Goal: Task Accomplishment & Management: Complete application form

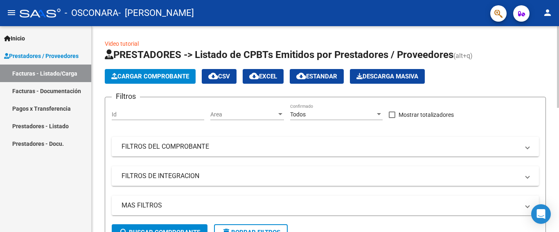
click at [173, 77] on span "Cargar Comprobante" at bounding box center [150, 76] width 78 height 7
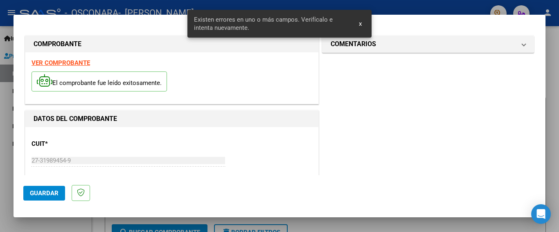
scroll to position [194, 0]
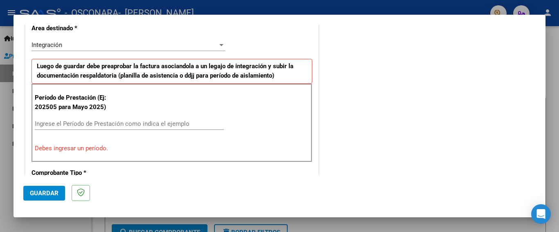
click at [88, 126] on input "Ingrese el Período de Prestación como indica el ejemplo" at bounding box center [129, 123] width 189 height 7
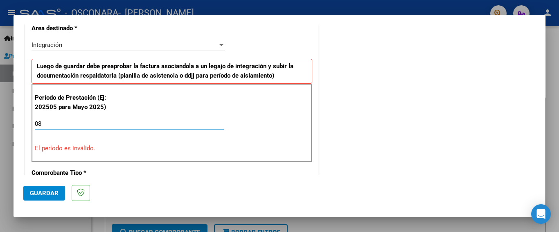
type input "0"
type input "3"
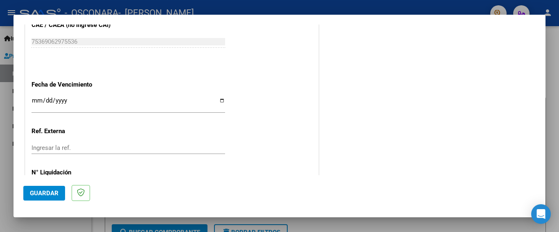
scroll to position [518, 0]
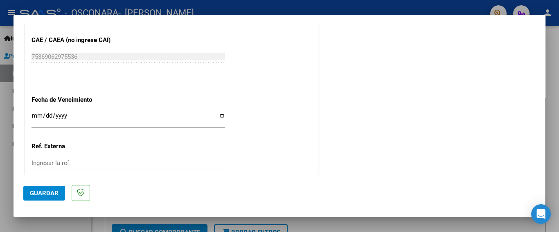
type input "202508"
click at [220, 112] on input "Ingresar la fecha" at bounding box center [127, 118] width 193 height 13
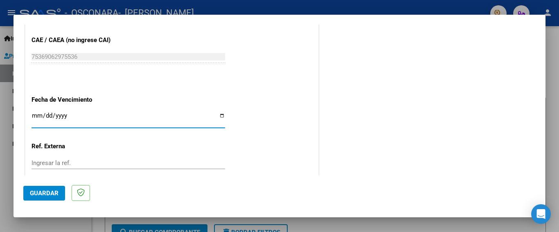
type input "[DATE]"
click at [66, 159] on input "Ingresar la ref." at bounding box center [127, 162] width 193 height 7
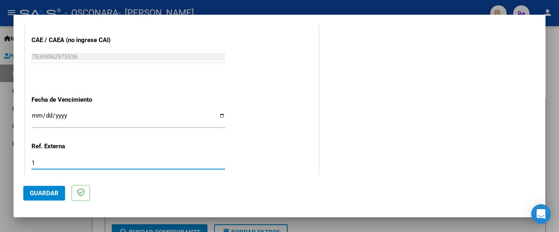
type input "1"
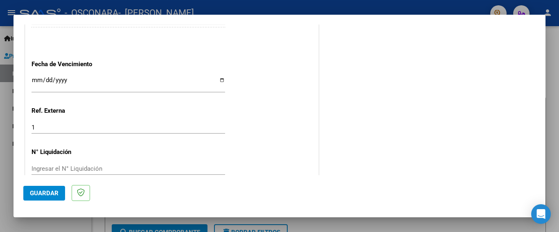
scroll to position [559, 0]
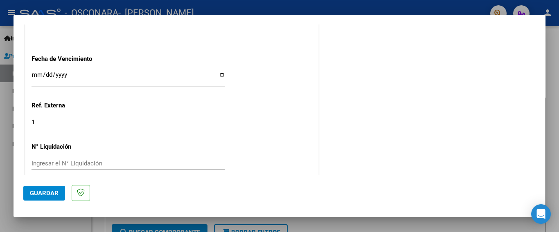
click at [52, 192] on span "Guardar" at bounding box center [44, 193] width 29 height 7
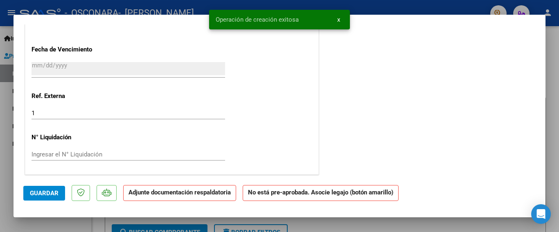
scroll to position [0, 0]
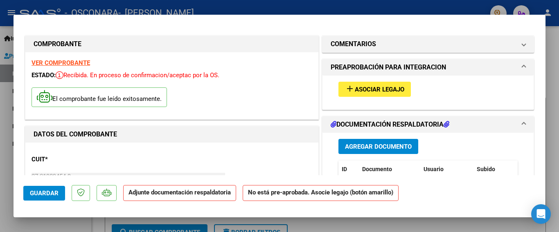
click at [385, 148] on span "Agregar Documento" at bounding box center [378, 146] width 67 height 7
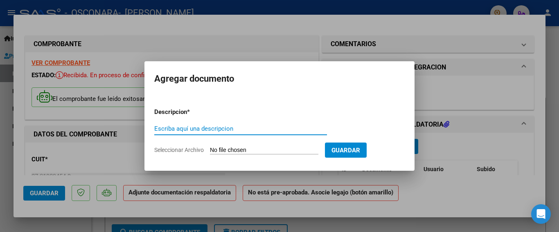
click at [222, 129] on input "Escriba aquí una descripcion" at bounding box center [240, 128] width 173 height 7
type input "asistencia [PERSON_NAME] c ([DATE])"
click at [252, 148] on input "Seleccionar Archivo" at bounding box center [264, 151] width 108 height 8
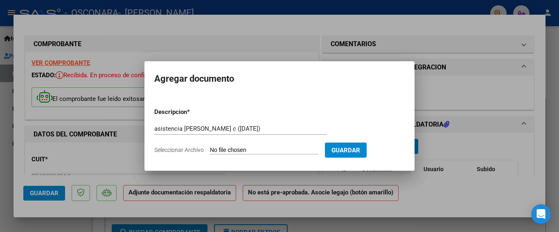
type input "C:\fakepath\Asistencia [PERSON_NAME] c ([DATE]).pdf"
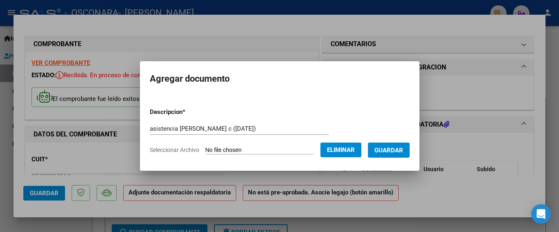
click at [394, 151] on span "Guardar" at bounding box center [388, 150] width 29 height 7
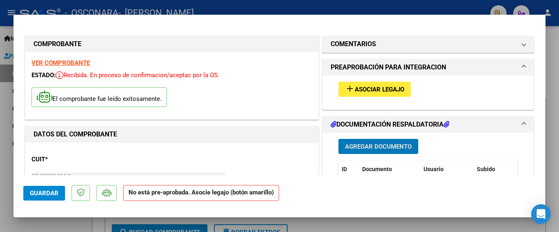
click at [373, 88] on span "Asociar Legajo" at bounding box center [379, 89] width 49 height 7
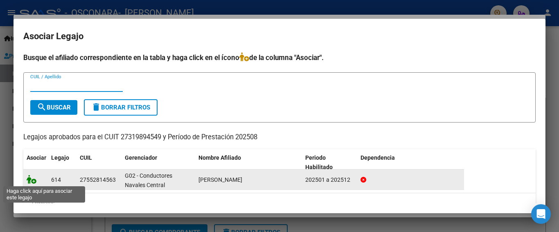
click at [32, 182] on icon at bounding box center [32, 179] width 10 height 9
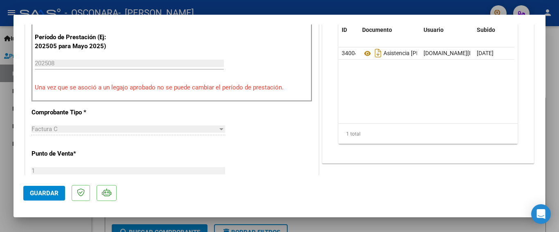
scroll to position [164, 0]
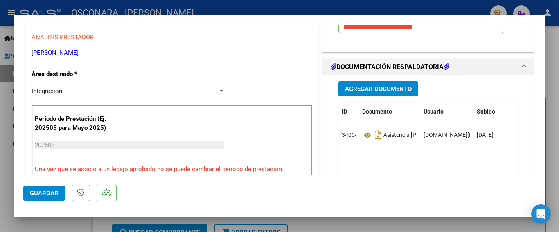
click at [47, 192] on span "Guardar" at bounding box center [44, 193] width 29 height 7
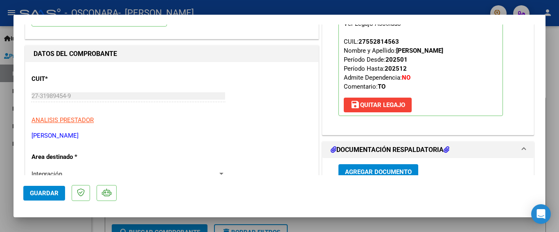
scroll to position [88, 0]
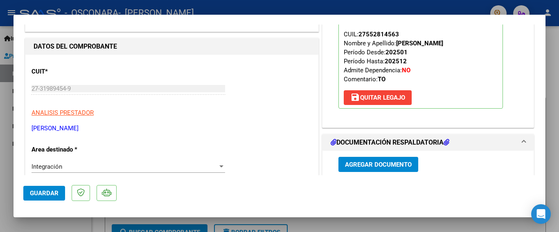
click at [392, 179] on datatable-header "ID Documento Usuario Subido Acción" at bounding box center [426, 192] width 176 height 26
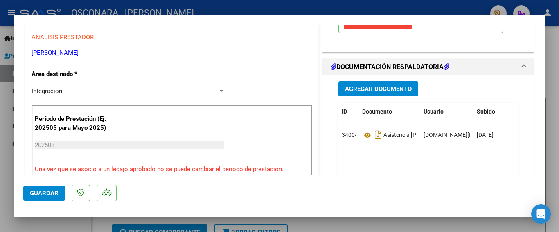
click at [398, 87] on span "Agregar Documento" at bounding box center [378, 88] width 67 height 7
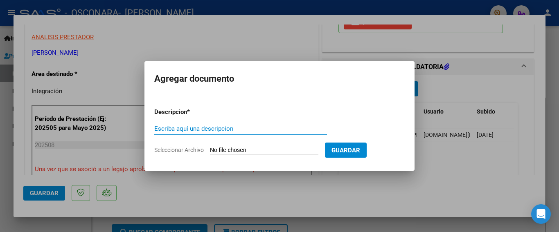
click at [237, 131] on input "Escriba aquí una descripcion" at bounding box center [240, 128] width 173 height 7
click at [183, 130] on input "asistencia [PERSON_NAME][DATE]" at bounding box center [240, 128] width 173 height 7
click at [202, 130] on input "inform [PERSON_NAME][DATE]" at bounding box center [240, 128] width 173 height 7
type input "inform [PERSON_NAME][DATE]"
type input "C:\fakepath\Informe mensual [PERSON_NAME][GEOGRAPHIC_DATA]pdf"
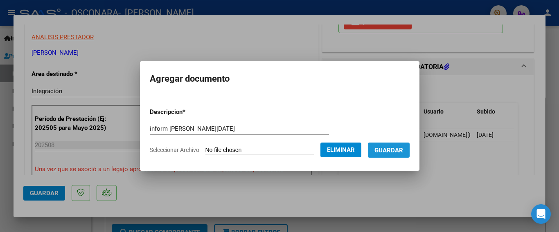
click at [398, 145] on button "Guardar" at bounding box center [389, 150] width 42 height 15
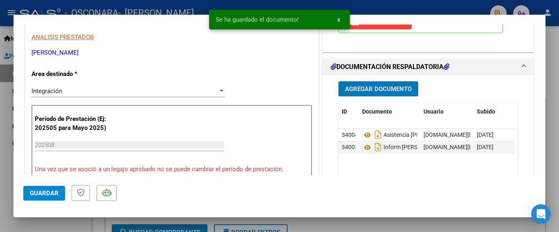
scroll to position [245, 0]
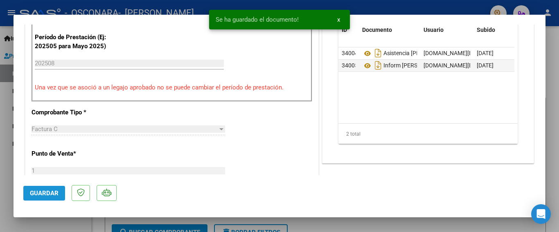
drag, startPoint x: 29, startPoint y: 189, endPoint x: 65, endPoint y: 168, distance: 41.2
click at [31, 188] on button "Guardar" at bounding box center [44, 193] width 42 height 15
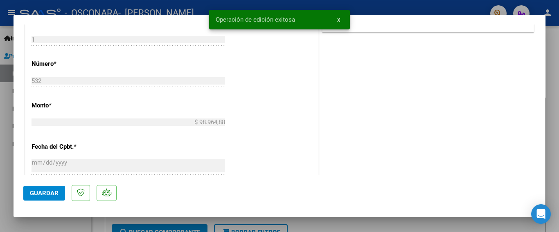
scroll to position [571, 0]
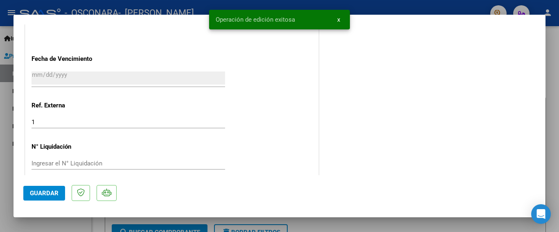
drag, startPoint x: 7, startPoint y: 100, endPoint x: 203, endPoint y: 128, distance: 198.6
click at [7, 99] on div at bounding box center [279, 116] width 559 height 232
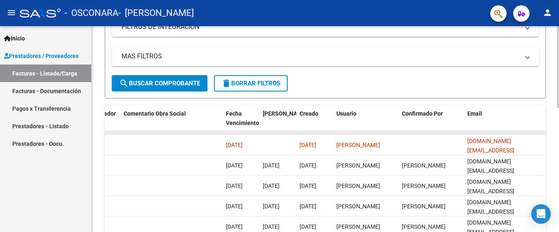
scroll to position [67, 0]
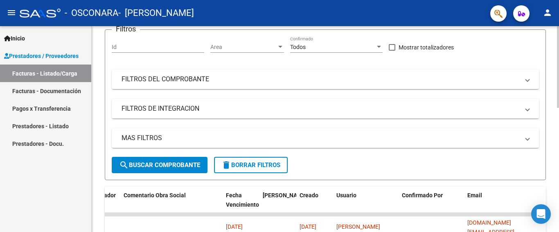
click at [492, 173] on form "Filtros Id Area Area Todos Confirmado Mostrar totalizadores FILTROS DEL COMPROB…" at bounding box center [325, 104] width 441 height 151
click at [494, 173] on form "Filtros Id Area Area Todos Confirmado Mostrar totalizadores FILTROS DEL COMPROB…" at bounding box center [325, 104] width 441 height 151
